Goal: Transaction & Acquisition: Purchase product/service

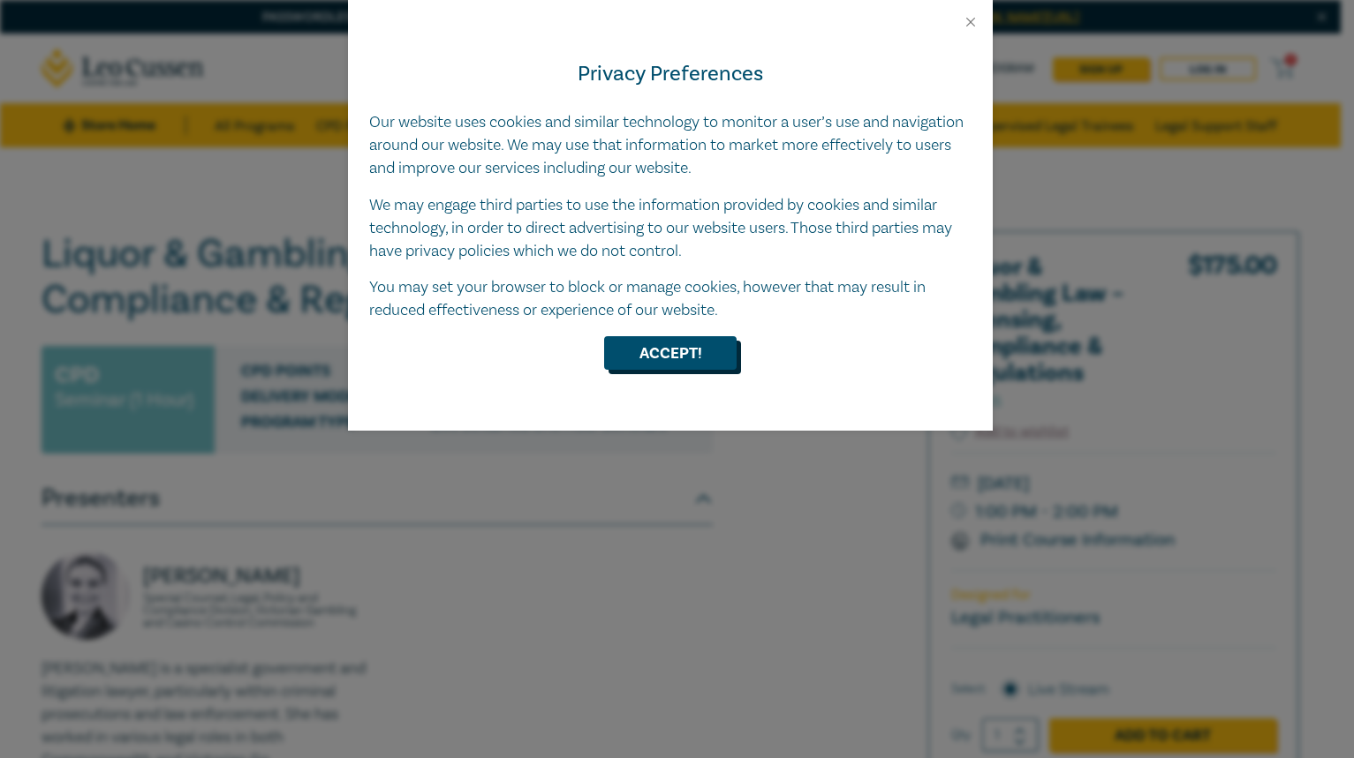
click at [660, 354] on button "Accept!" at bounding box center [670, 353] width 132 height 34
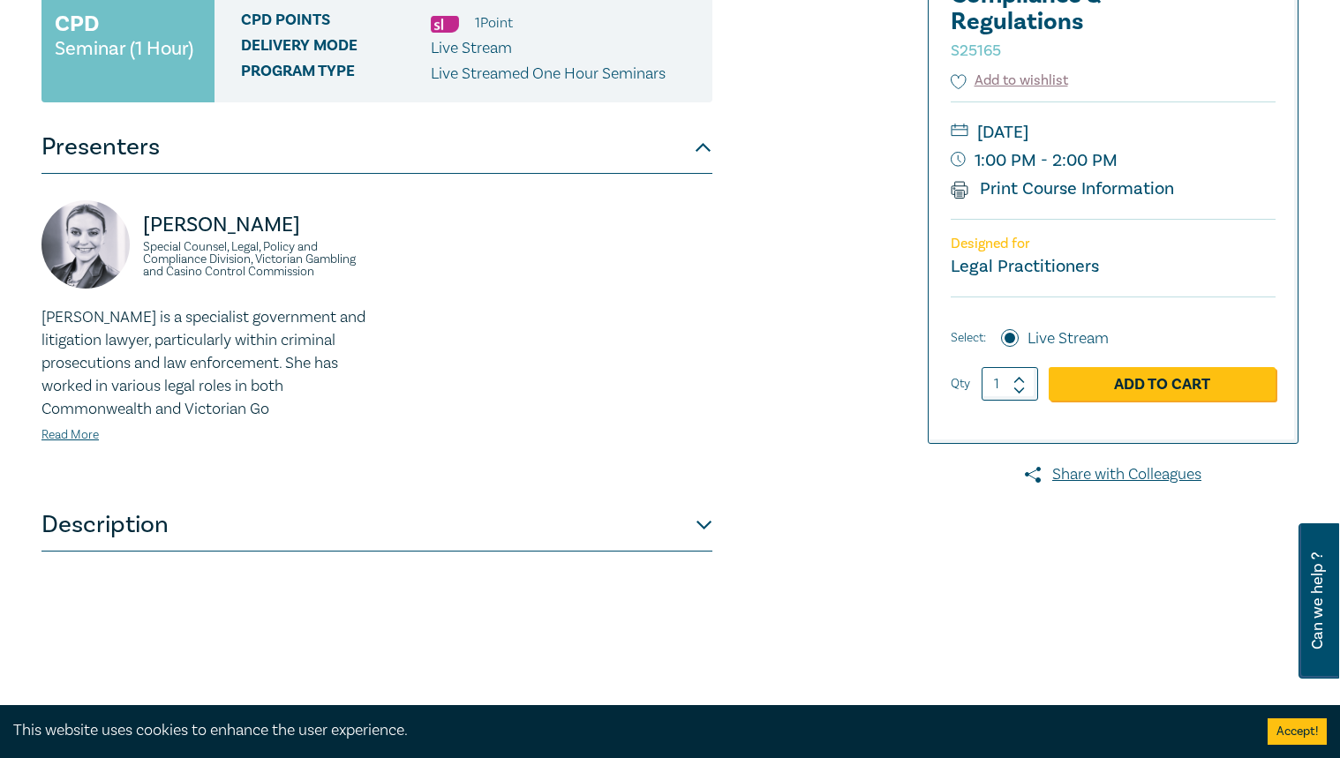
scroll to position [349, 0]
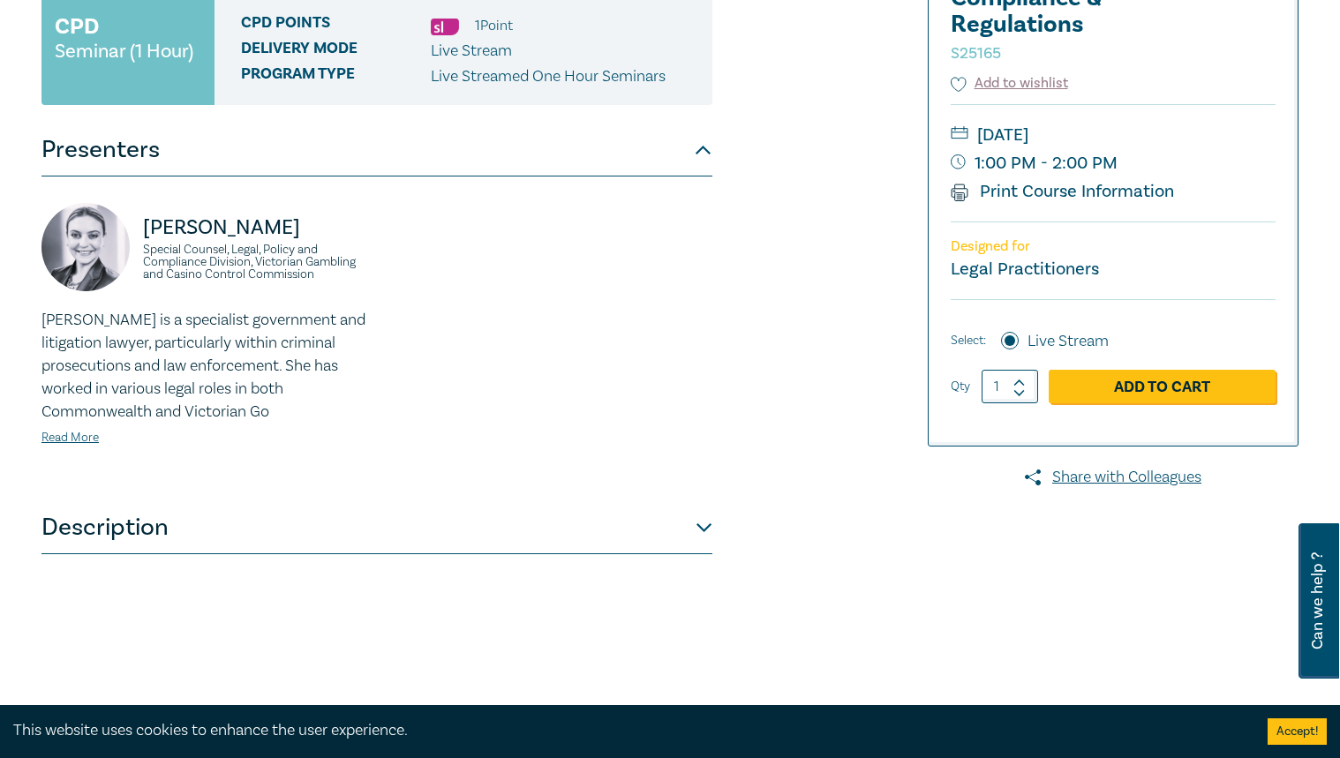
click at [708, 527] on button "Description" at bounding box center [377, 528] width 671 height 53
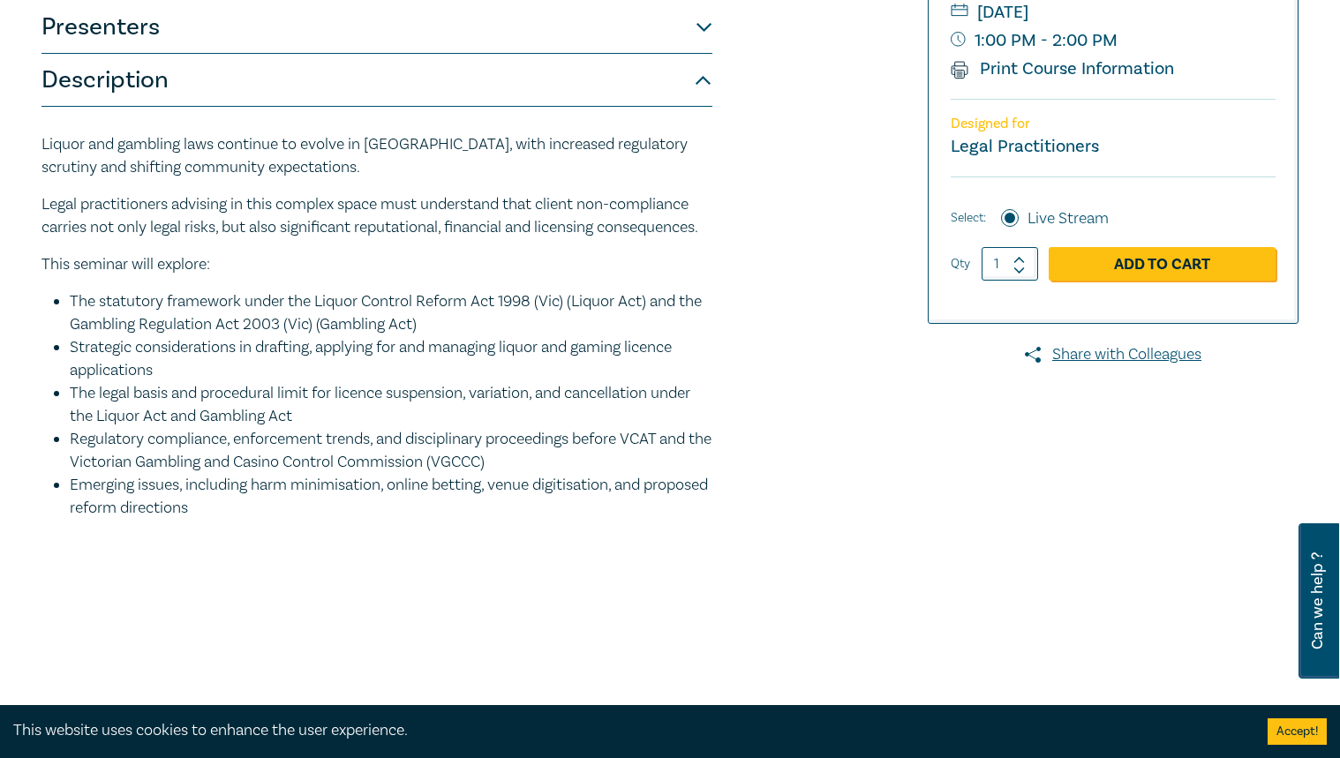
scroll to position [472, 0]
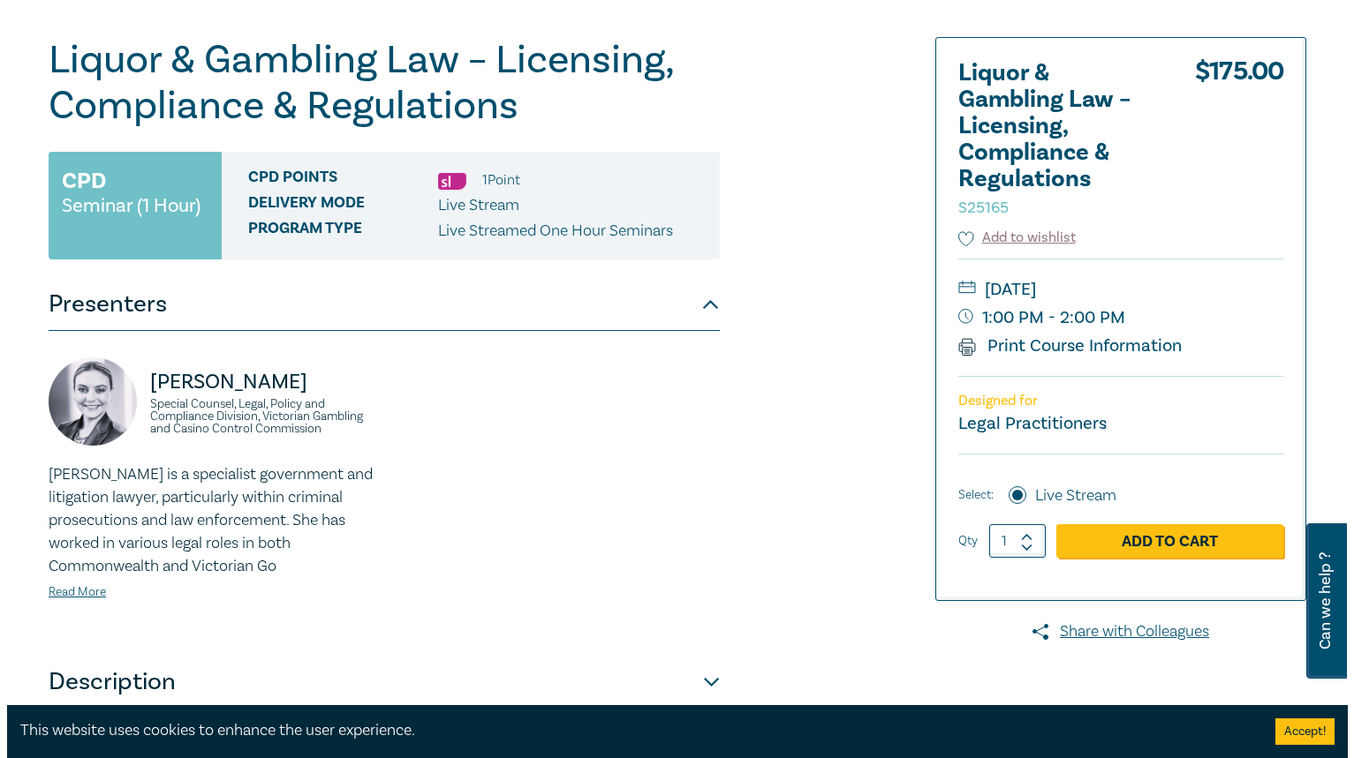
scroll to position [200, 0]
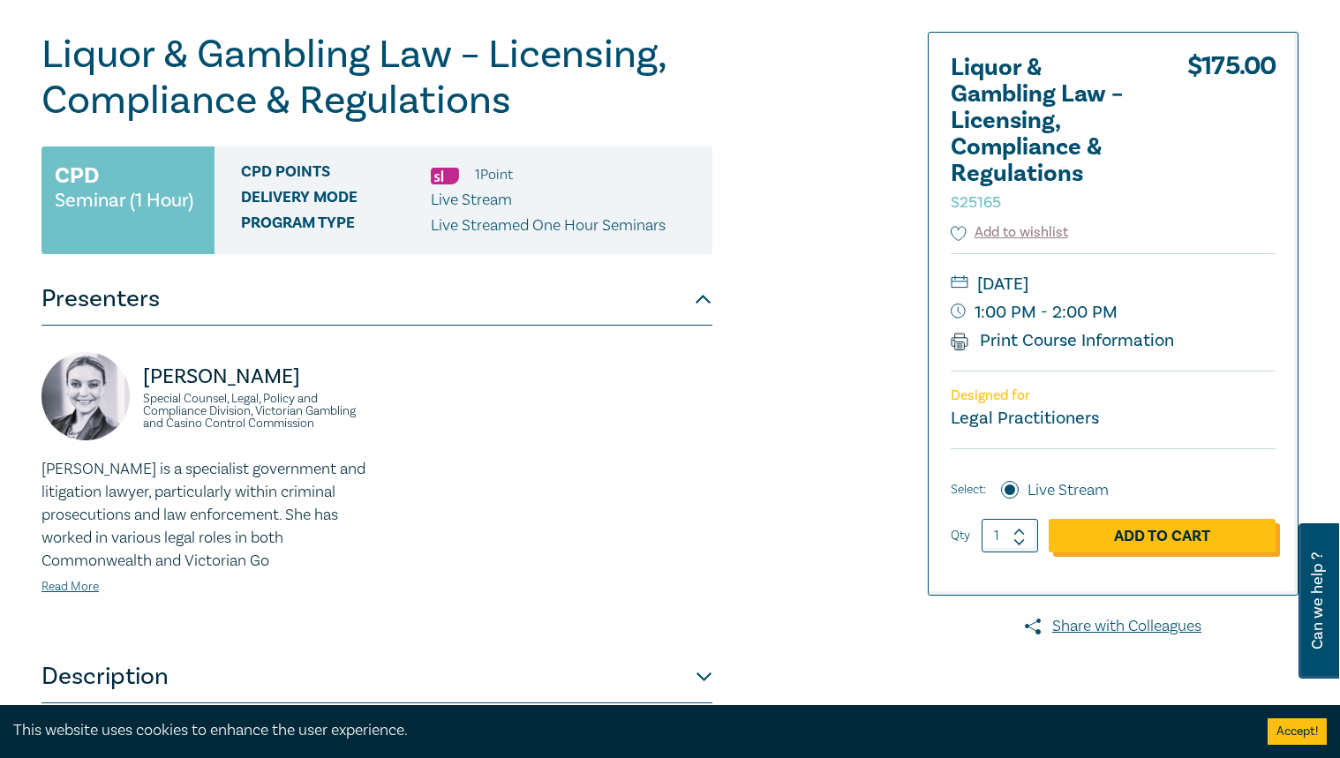
click at [1161, 535] on link "Add to Cart" at bounding box center [1162, 536] width 227 height 34
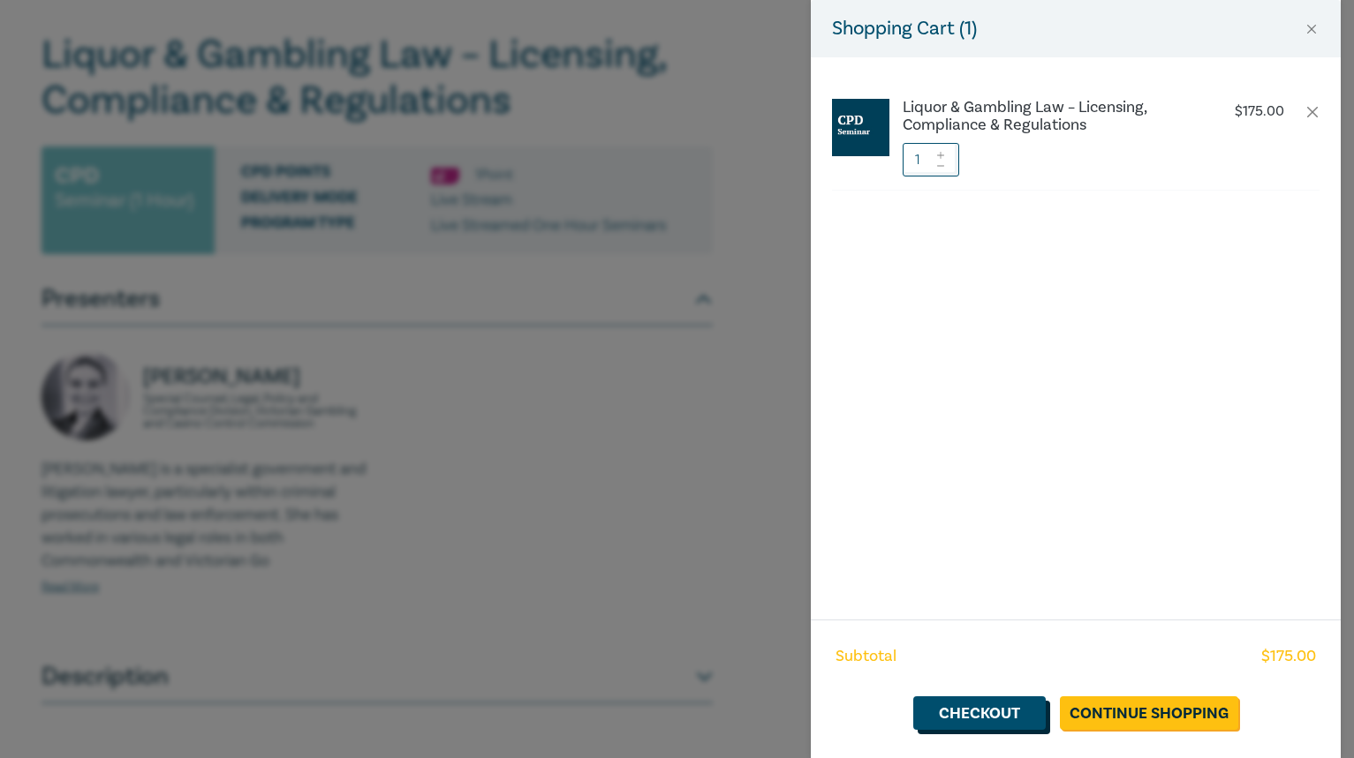
click at [974, 700] on link "Checkout" at bounding box center [979, 714] width 132 height 34
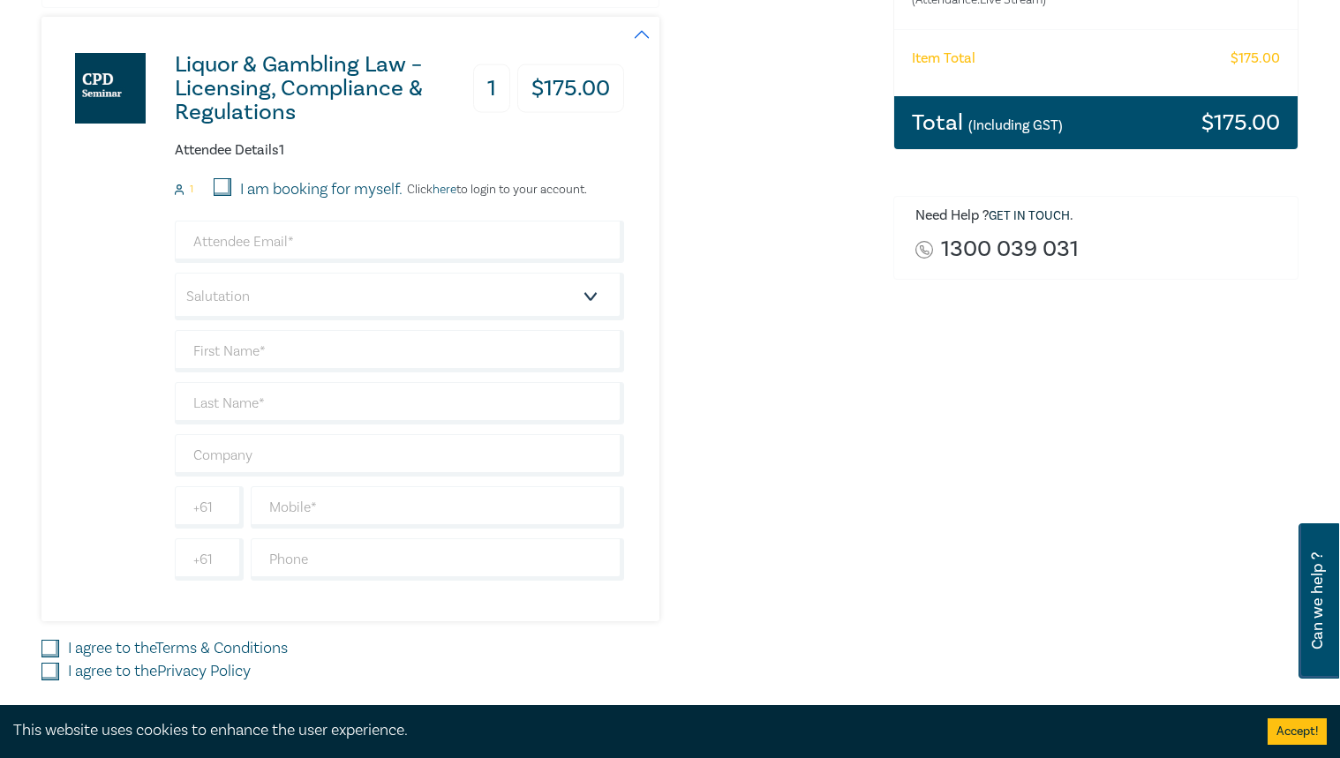
scroll to position [375, 0]
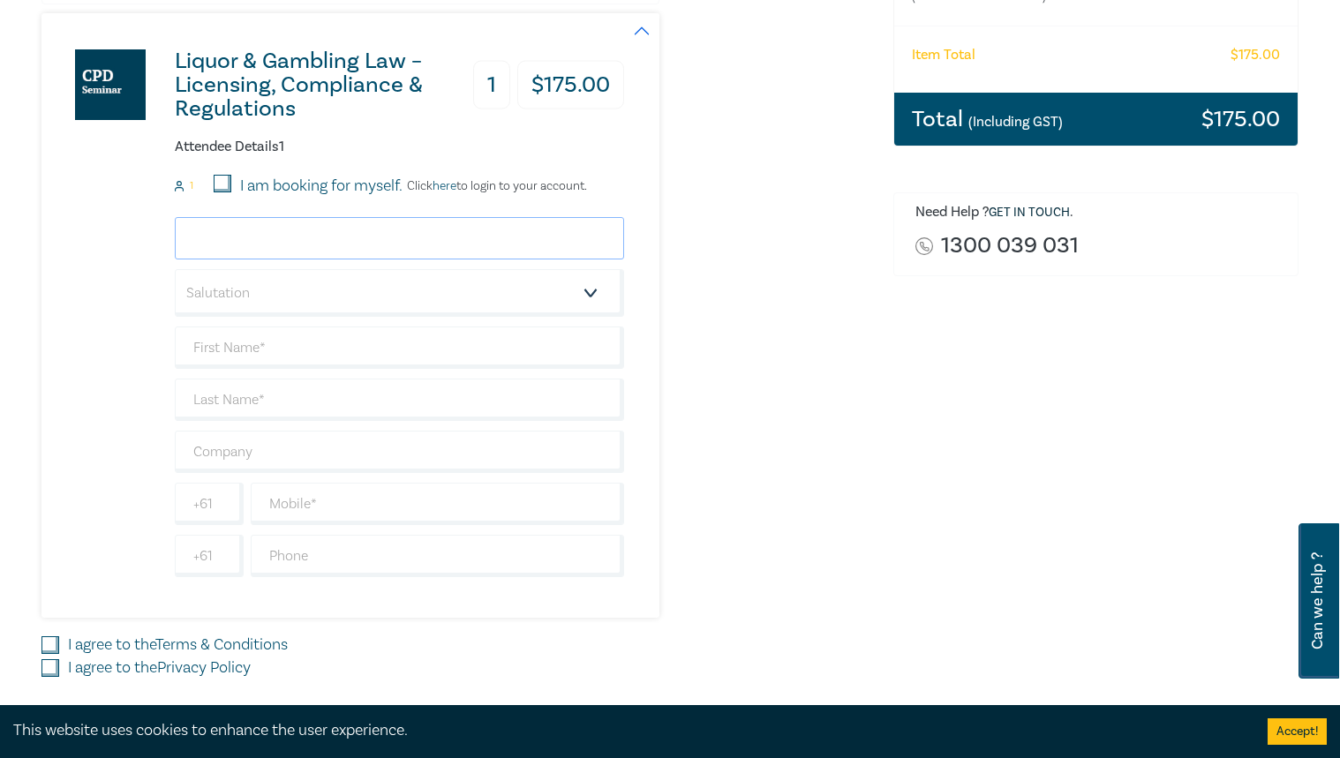
click at [405, 225] on input "email" at bounding box center [399, 238] width 449 height 42
type input "sarah.kovatch@davisadvisory.com.au"
click at [366, 299] on select "Salutation Mr. Mrs. Ms. Miss Dr. Prof. Other" at bounding box center [399, 293] width 449 height 48
select select "Ms."
click at [175, 269] on select "Salutation Mr. Mrs. Ms. Miss Dr. Prof. Other" at bounding box center [399, 293] width 449 height 48
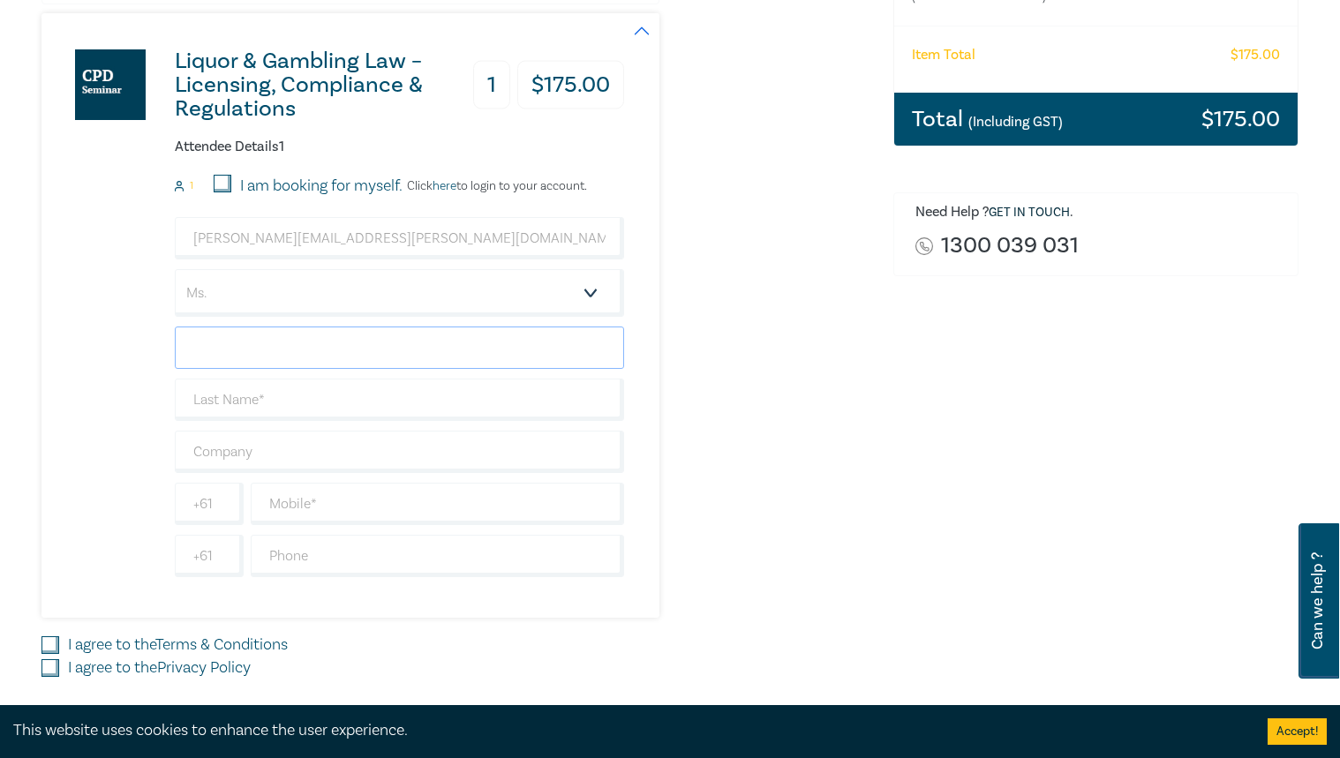
click at [343, 354] on input "text" at bounding box center [399, 348] width 449 height 42
type input "Sarah"
type input "Kovatch"
type input "0433166753"
type input "Australia"
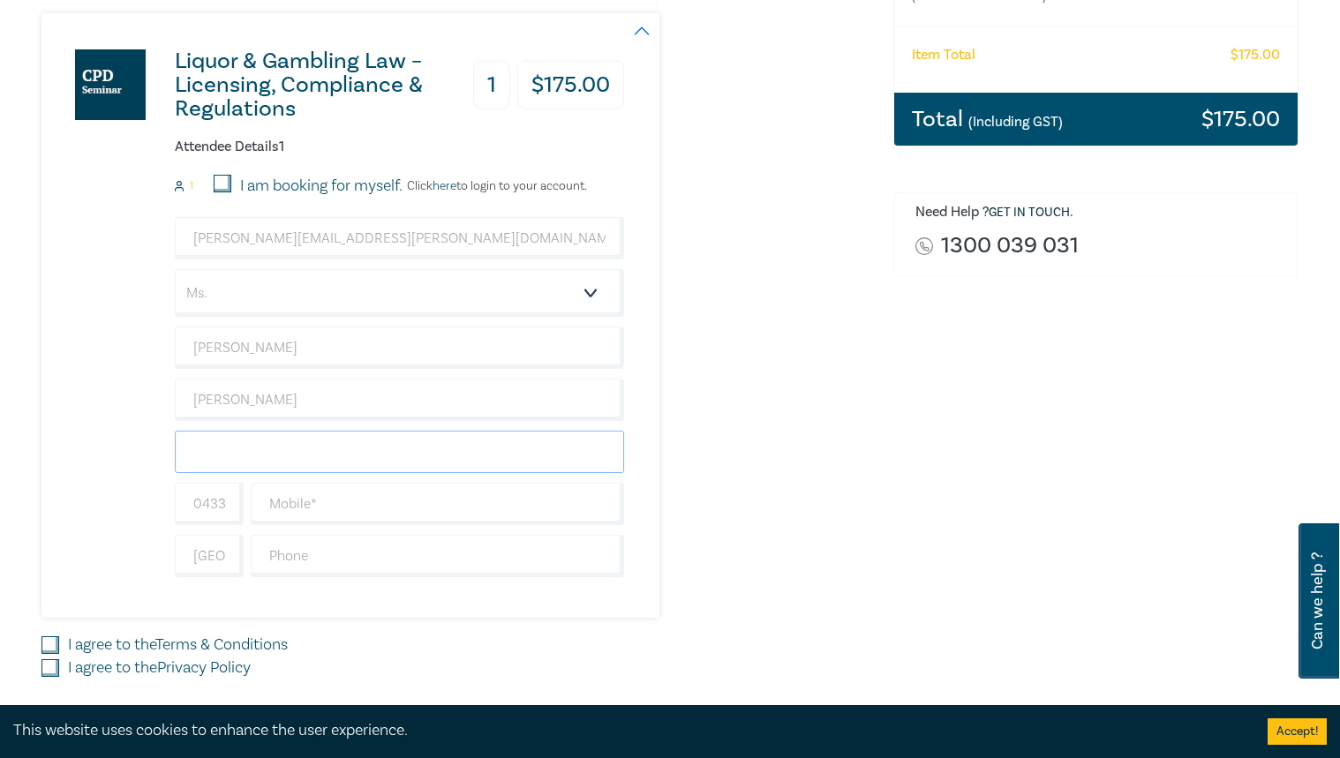
click at [331, 459] on input "text" at bounding box center [399, 452] width 449 height 42
type input "Davis Advisory"
click at [343, 504] on input "text" at bounding box center [438, 504] width 374 height 42
type input "0433166753"
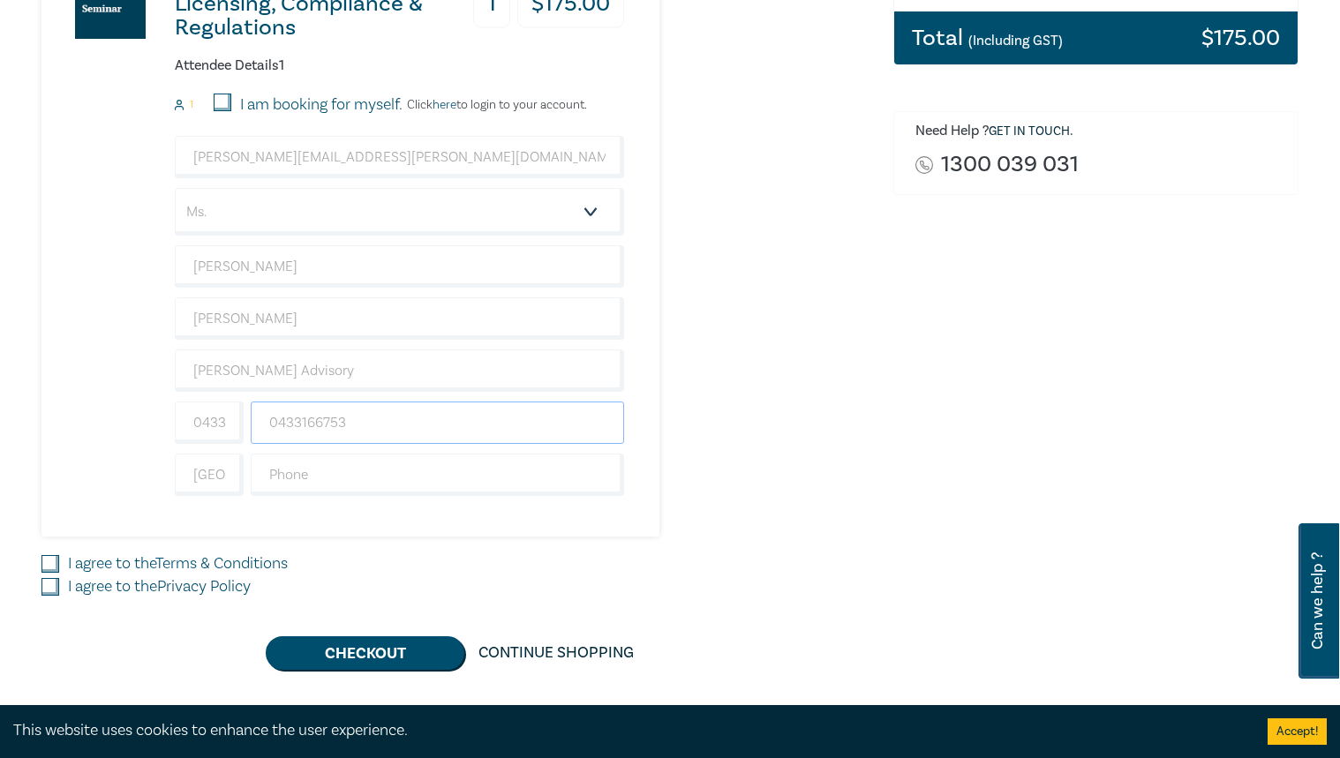
scroll to position [485, 0]
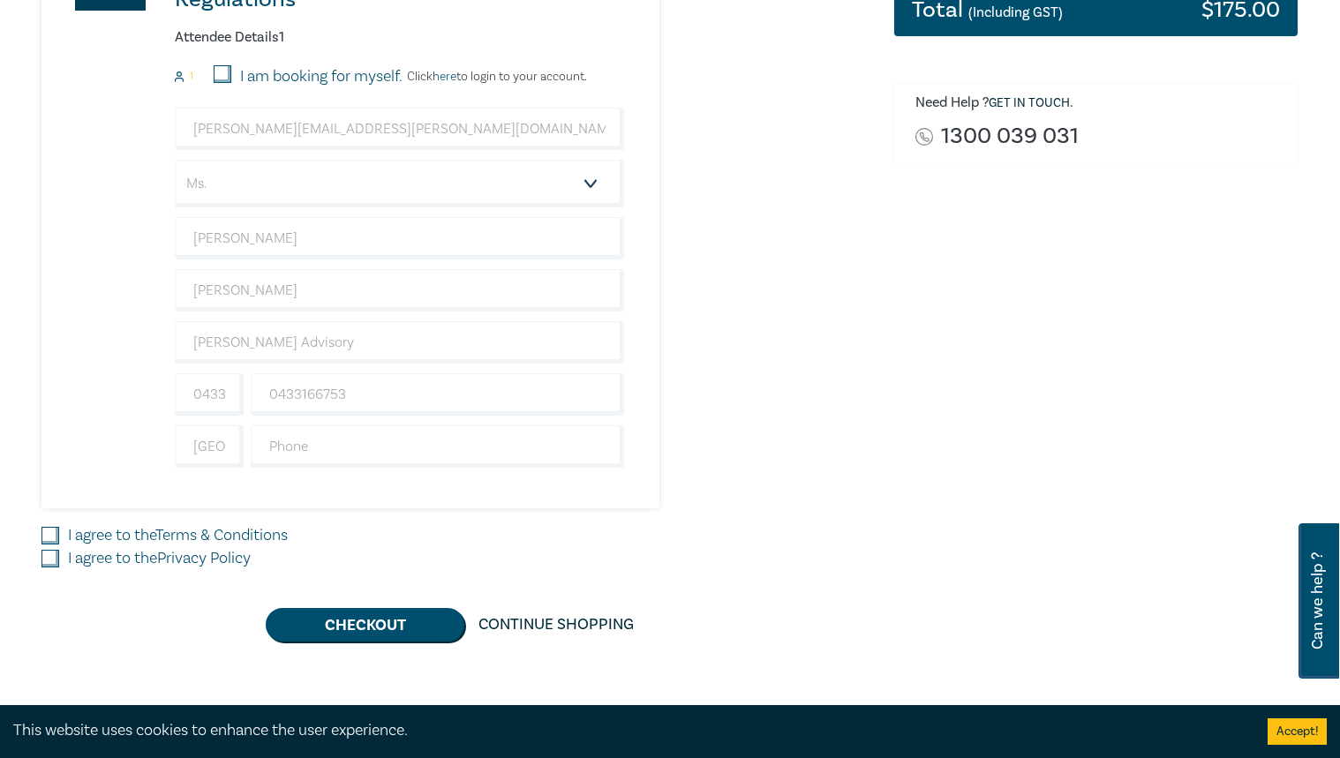
click at [50, 538] on input "I agree to the Terms & Conditions" at bounding box center [51, 536] width 18 height 18
checkbox input "true"
click at [49, 564] on input "I agree to the Privacy Policy" at bounding box center [51, 559] width 18 height 18
checkbox input "true"
click at [399, 635] on button "Checkout" at bounding box center [365, 625] width 199 height 34
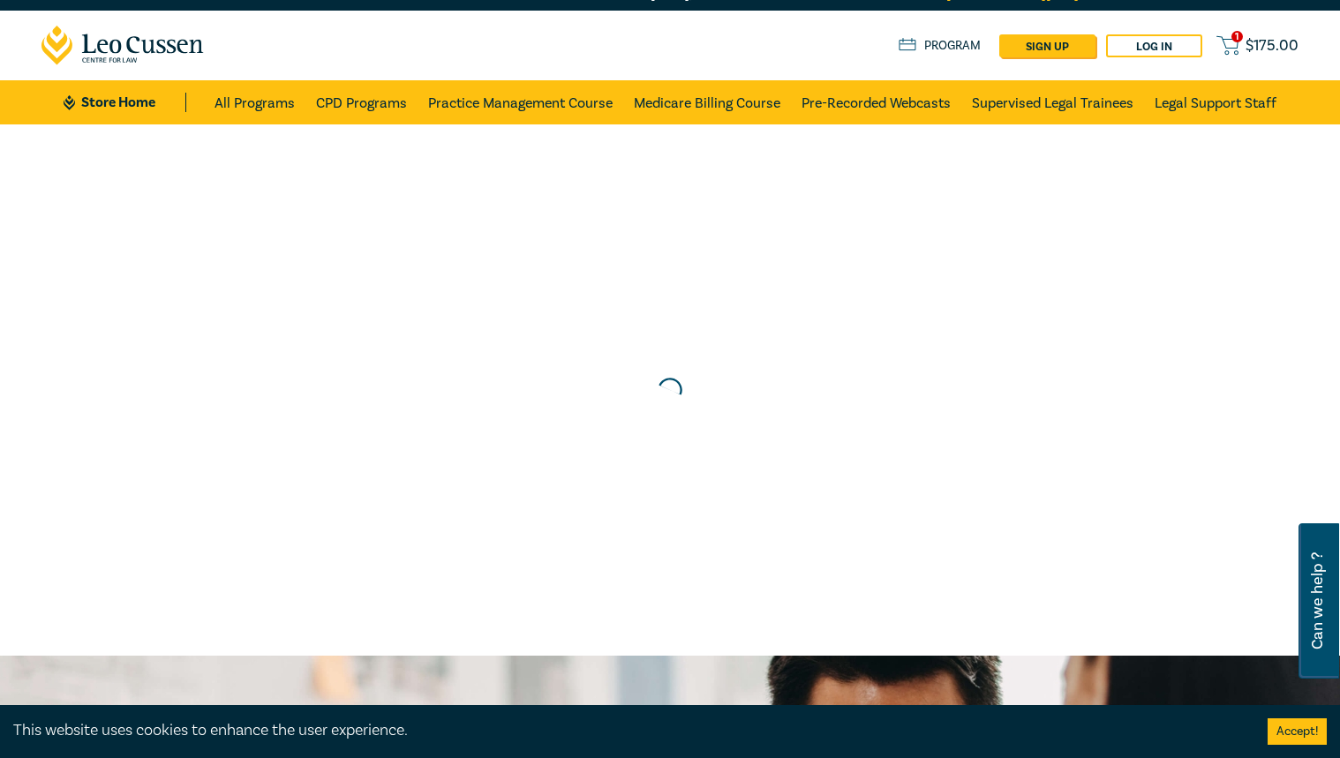
scroll to position [0, 0]
